Goal: Navigation & Orientation: Find specific page/section

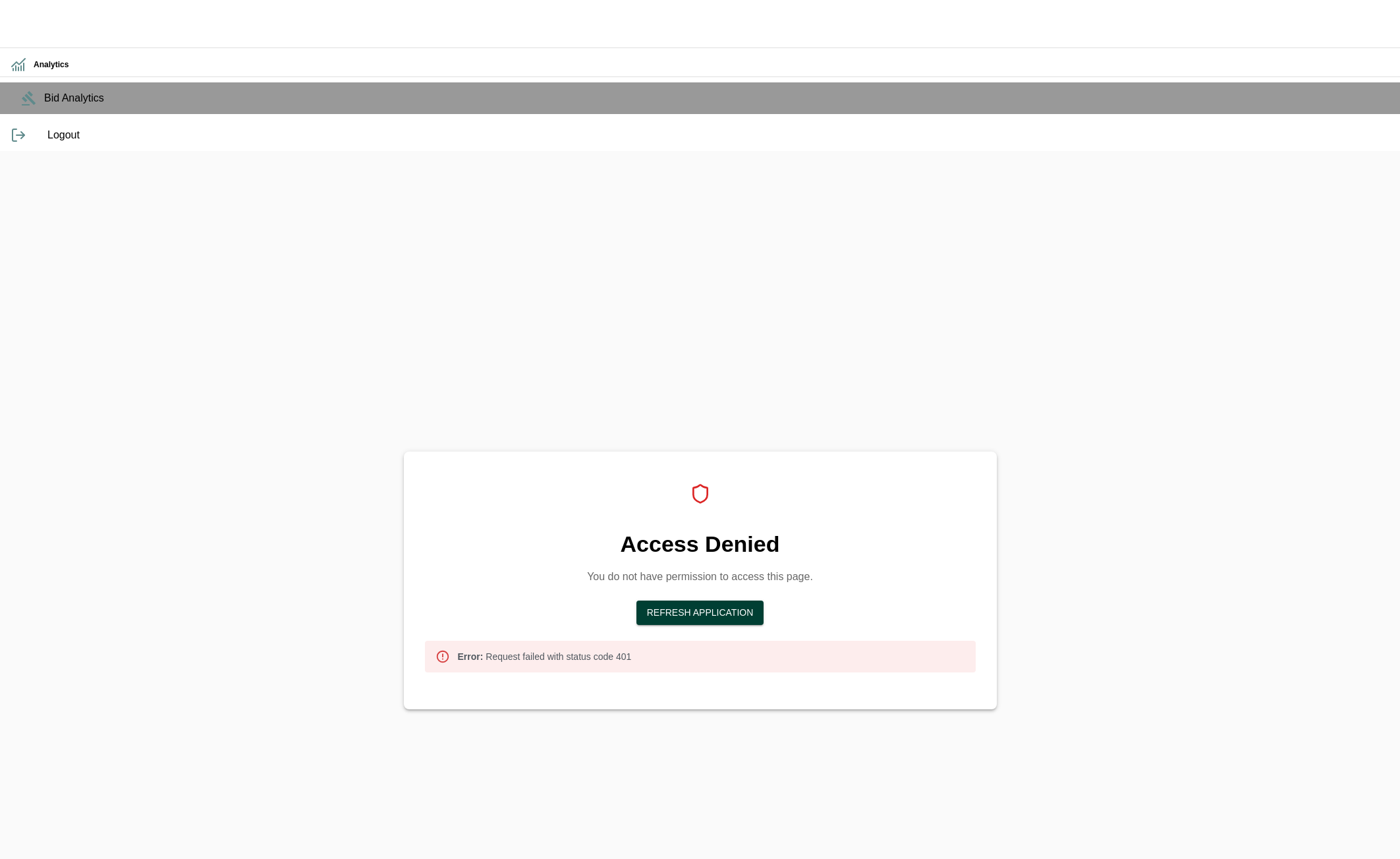
click at [735, 600] on button "Refresh Application" at bounding box center [700, 612] width 128 height 25
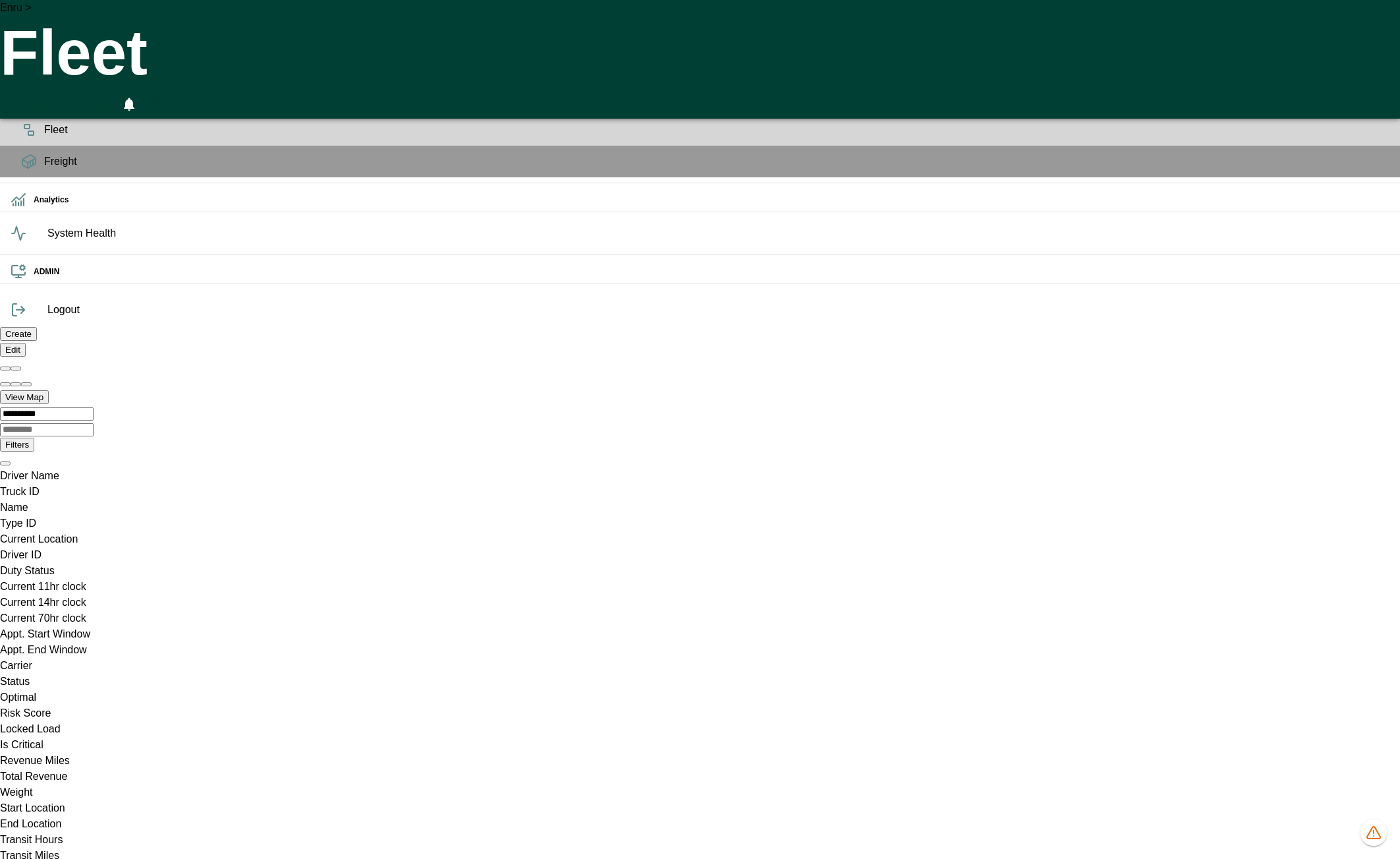
click at [904, 325] on div "**********" at bounding box center [700, 388] width 1400 height 127
